Goal: Information Seeking & Learning: Learn about a topic

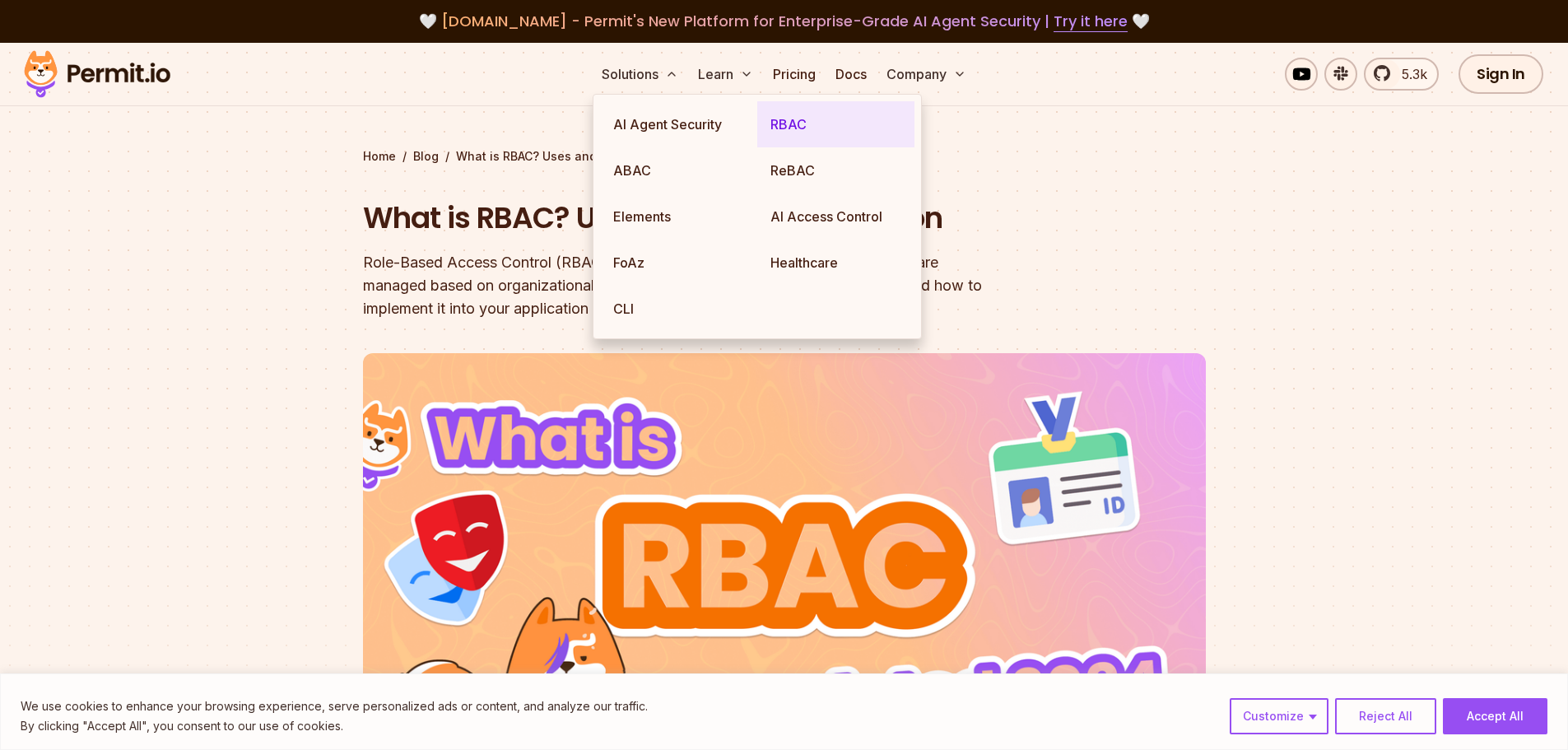
click at [785, 123] on link "RBAC" at bounding box center [836, 124] width 157 height 46
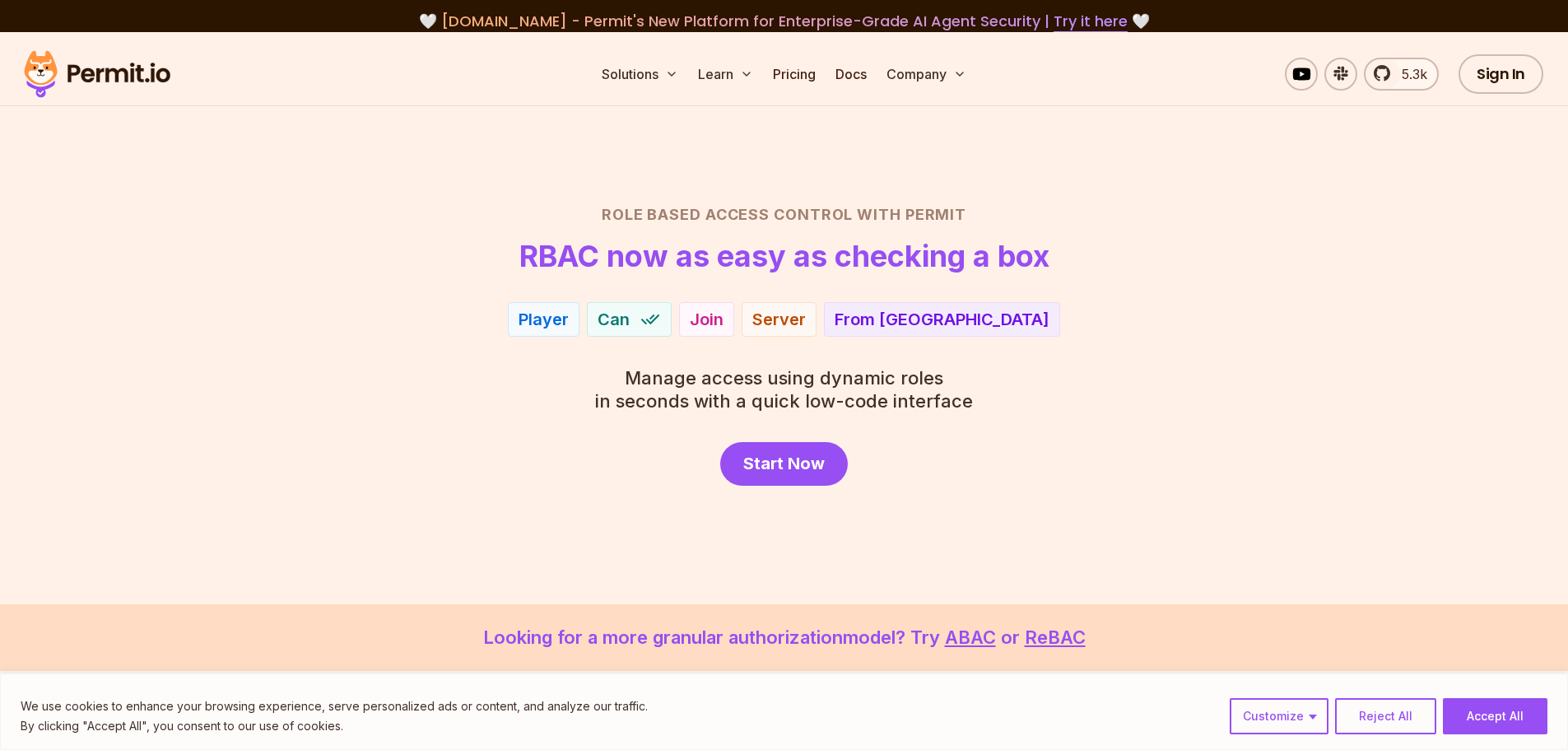
click at [1002, 422] on div "Role Based Access Control with Permit RBAC now as easy as checking a box Player…" at bounding box center [785, 344] width 1153 height 283
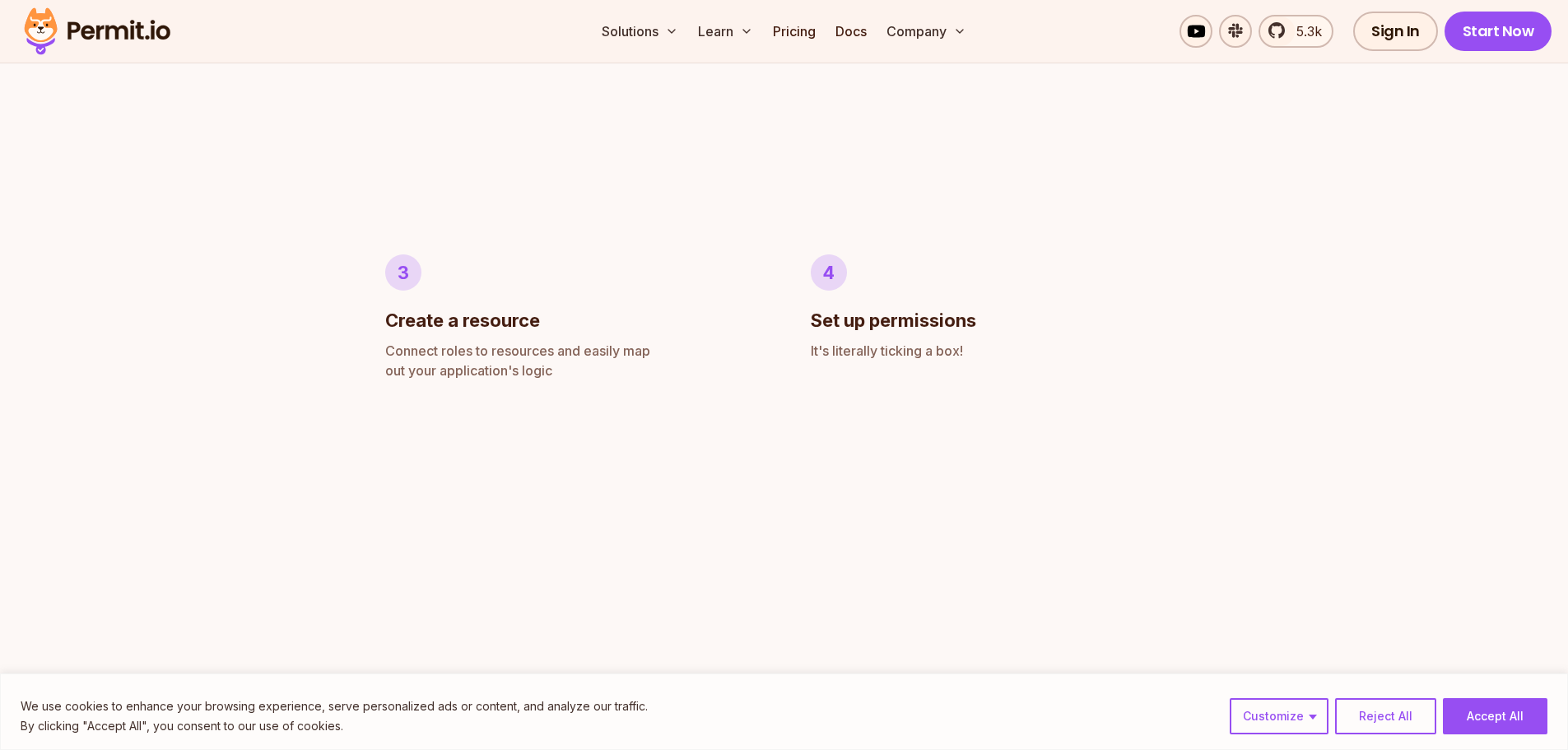
scroll to position [1200, 0]
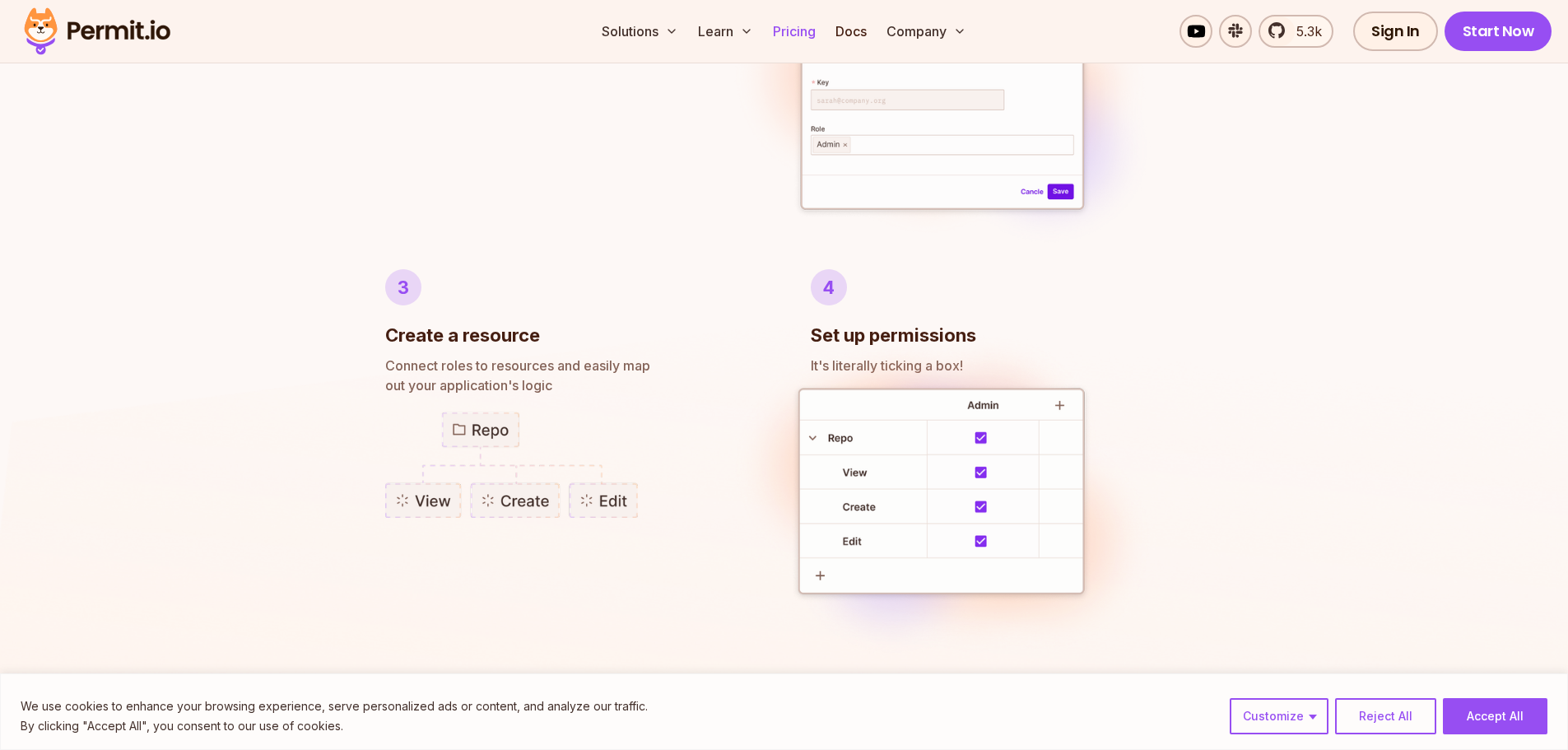
click at [799, 30] on link "Pricing" at bounding box center [794, 31] width 56 height 33
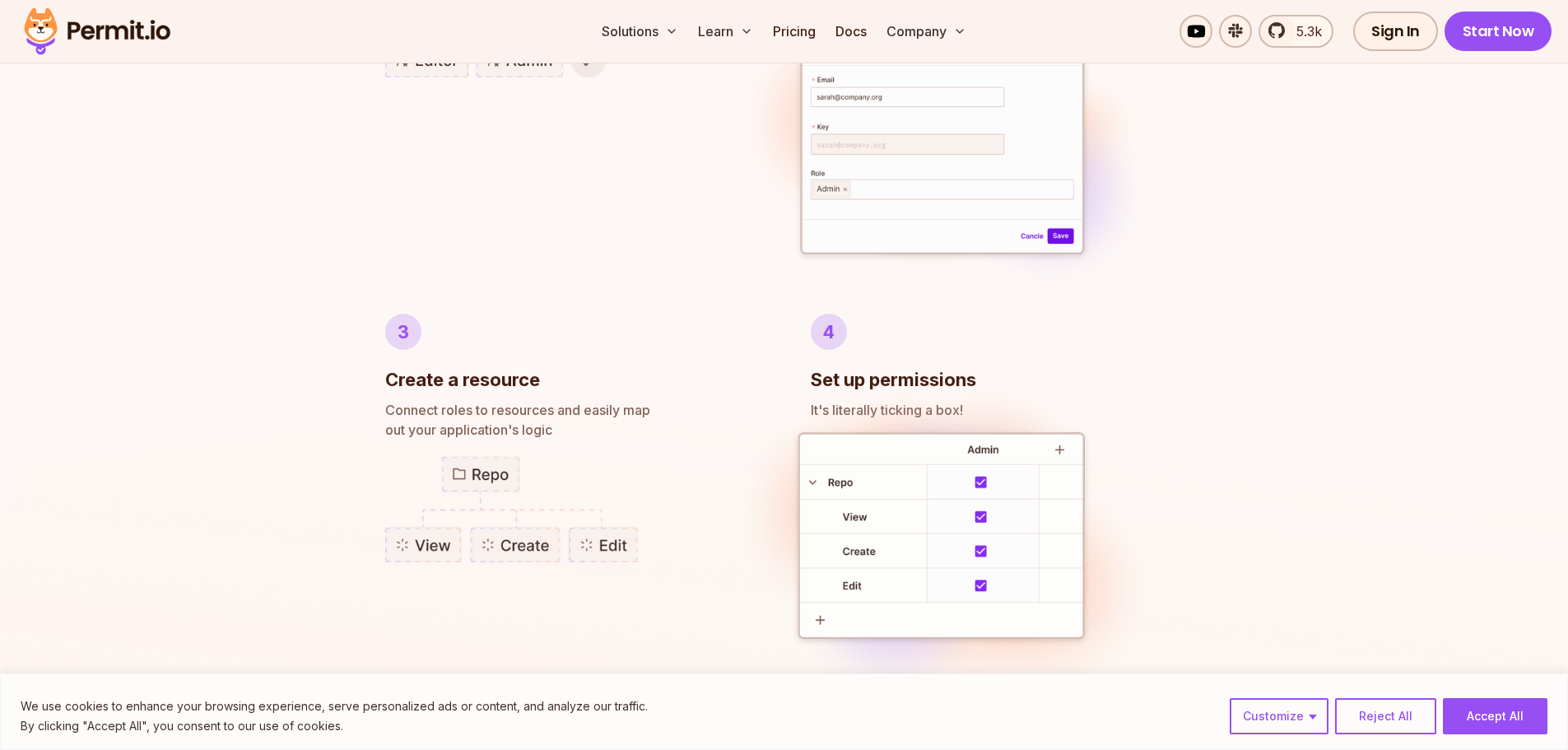
scroll to position [1200, 0]
